Goal: Information Seeking & Learning: Learn about a topic

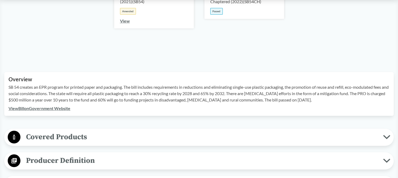
scroll to position [212, 0]
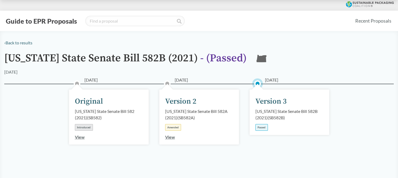
click at [160, 4] on div at bounding box center [199, 5] width 398 height 11
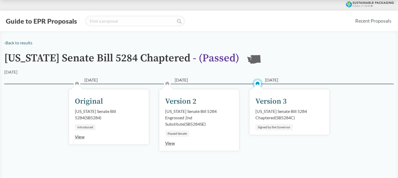
drag, startPoint x: 174, startPoint y: 3, endPoint x: 174, endPoint y: 0, distance: 3.2
click at [174, 3] on div at bounding box center [199, 5] width 398 height 11
